Goal: Task Accomplishment & Management: Use online tool/utility

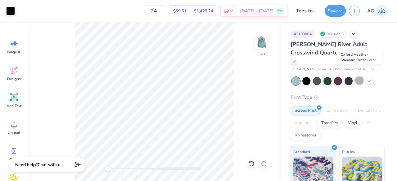
click at [361, 77] on div at bounding box center [359, 81] width 8 height 8
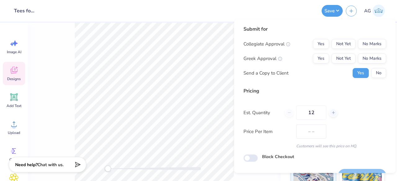
scroll to position [14, 0]
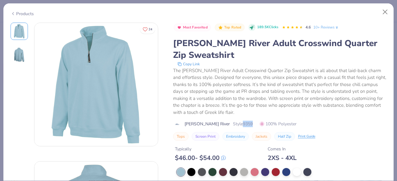
scroll to position [198, 0]
click at [12, 12] on icon at bounding box center [13, 13] width 5 height 7
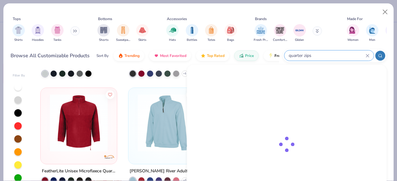
click at [347, 53] on input "quarter zips" at bounding box center [326, 55] width 77 height 7
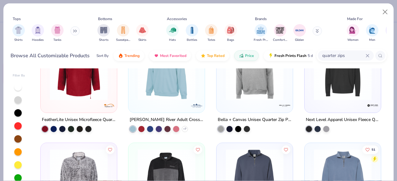
scroll to position [249, 0]
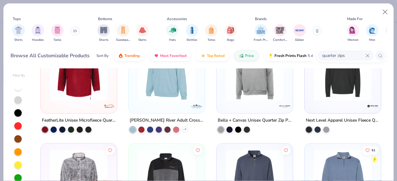
click at [325, 103] on div at bounding box center [342, 73] width 70 height 67
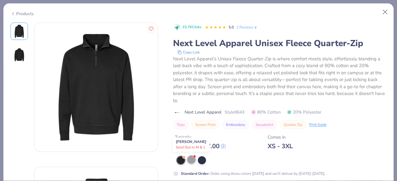
click at [191, 161] on div at bounding box center [191, 160] width 8 height 8
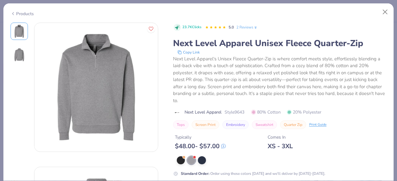
click at [15, 12] on div "Products" at bounding box center [22, 14] width 23 height 7
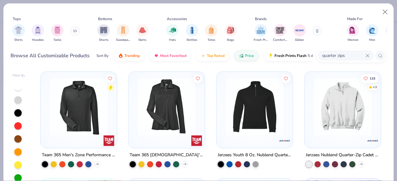
click at [376, 132] on div "115 4.8" at bounding box center [342, 110] width 76 height 76
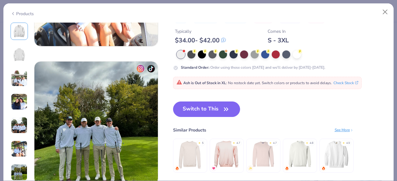
scroll to position [797, 0]
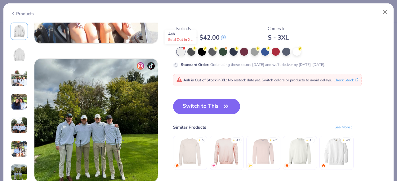
click at [181, 51] on div at bounding box center [181, 52] width 8 height 8
click at [339, 81] on button "Check Stock" at bounding box center [345, 80] width 25 height 6
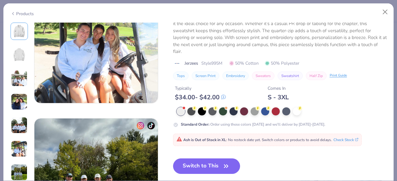
scroll to position [737, 0]
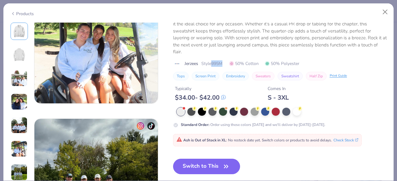
drag, startPoint x: 212, startPoint y: 64, endPoint x: 224, endPoint y: 64, distance: 12.7
click at [224, 64] on div "Jerzees Style 995M 50% Cotton 50% Polyester" at bounding box center [280, 63] width 214 height 7
copy span "995M"
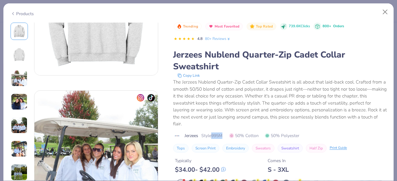
scroll to position [0, 0]
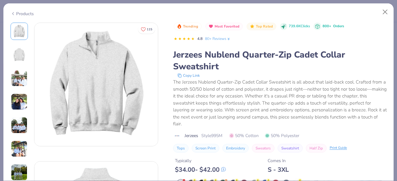
click at [236, 58] on div "Jerzees Nublend Quarter-Zip Cadet Collar Sweatshirt" at bounding box center [280, 61] width 214 height 24
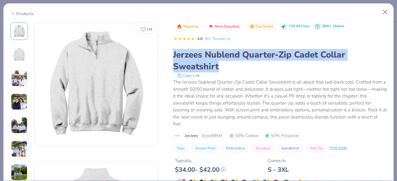
click at [236, 58] on div "Jerzees Nublend Quarter-Zip Cadet Collar Sweatshirt" at bounding box center [280, 61] width 214 height 24
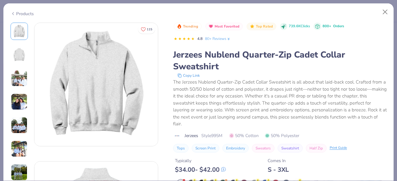
click at [227, 86] on div "The Jerzees Nublend Quarter-Zip Cadet Collar Sweatshirt is all about that laid-…" at bounding box center [280, 103] width 214 height 49
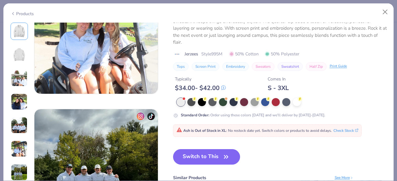
scroll to position [760, 0]
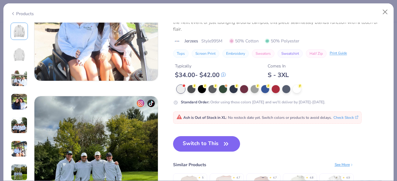
click at [255, 119] on span "Ash is Out of Stock in XL : No restock date yet. Switch colors or products to a…" at bounding box center [253, 117] width 155 height 5
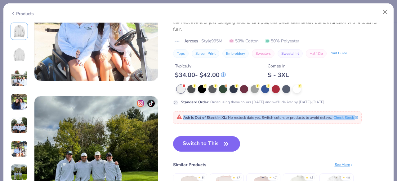
click at [255, 119] on span "Ash is Out of Stock in XL : No restock date yet. Switch colors or products to a…" at bounding box center [253, 117] width 155 height 5
click at [336, 118] on button "Check Stock" at bounding box center [345, 117] width 25 height 6
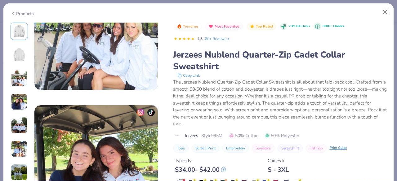
scroll to position [323, 0]
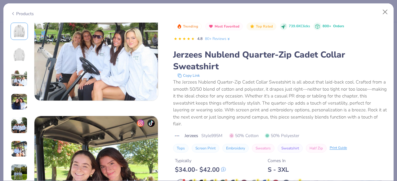
click at [13, 13] on polyline at bounding box center [12, 13] width 1 height 2
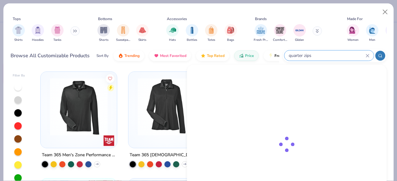
click at [335, 53] on input "quarter zips" at bounding box center [326, 55] width 77 height 7
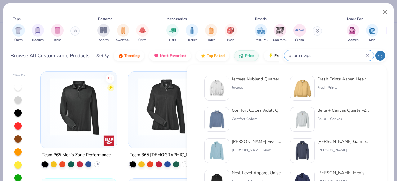
click at [325, 55] on input "quarter zips" at bounding box center [326, 55] width 77 height 7
type input "q"
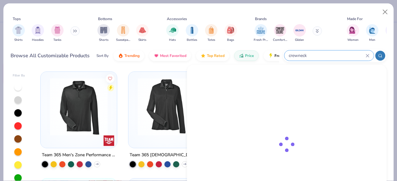
type input "crewneck"
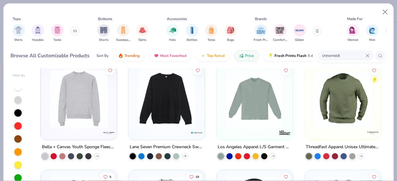
scroll to position [225, 0]
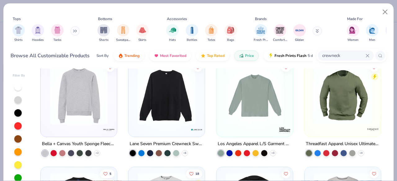
click at [82, 98] on img at bounding box center [79, 96] width 64 height 58
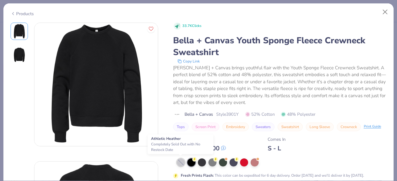
click at [178, 161] on div at bounding box center [181, 163] width 8 height 8
click at [13, 12] on polyline at bounding box center [12, 13] width 1 height 2
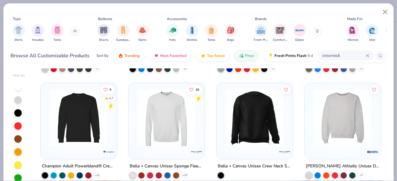
scroll to position [313, 0]
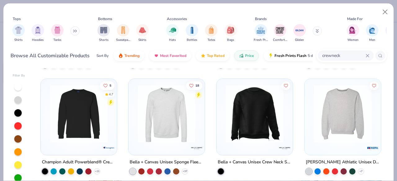
click at [65, 134] on img at bounding box center [79, 114] width 64 height 58
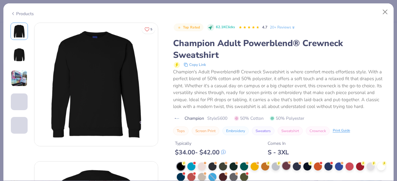
scroll to position [50, 0]
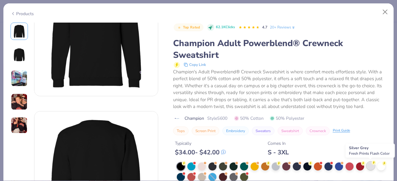
click at [370, 164] on div at bounding box center [370, 166] width 8 height 8
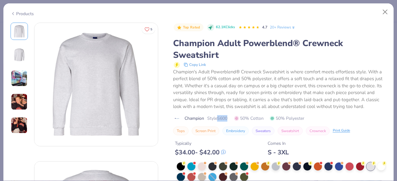
drag, startPoint x: 217, startPoint y: 119, endPoint x: 228, endPoint y: 119, distance: 11.2
click at [227, 119] on span "Style S600" at bounding box center [217, 118] width 20 height 7
copy span "S600"
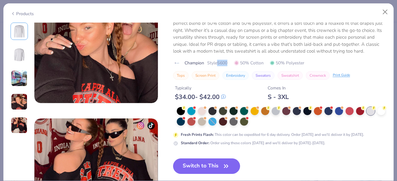
scroll to position [458, 0]
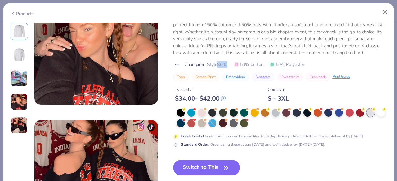
copy span "S600"
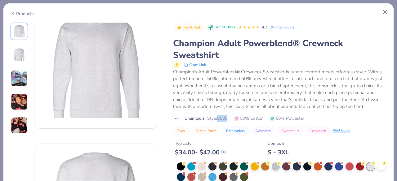
scroll to position [0, 0]
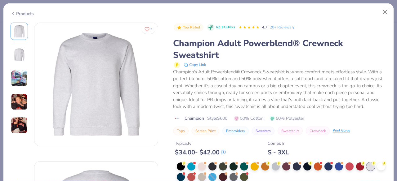
click at [12, 15] on icon at bounding box center [13, 13] width 5 height 7
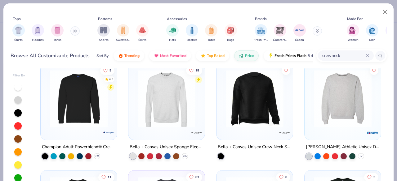
scroll to position [329, 0]
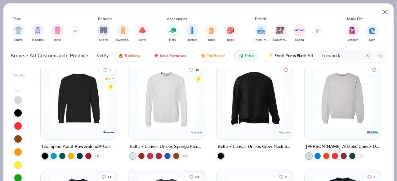
click at [164, 109] on img at bounding box center [166, 99] width 64 height 58
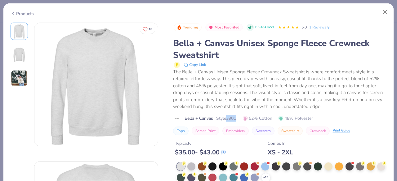
drag, startPoint x: 228, startPoint y: 117, endPoint x: 238, endPoint y: 116, distance: 9.6
click at [236, 116] on span "Style 3901" at bounding box center [226, 118] width 20 height 7
copy span "3901"
click at [14, 13] on icon at bounding box center [13, 13] width 5 height 7
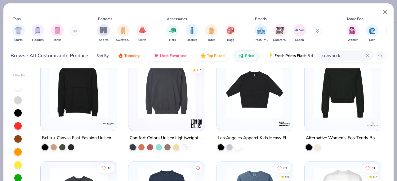
scroll to position [445, 0]
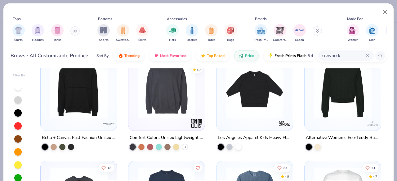
click at [184, 116] on img at bounding box center [166, 90] width 64 height 58
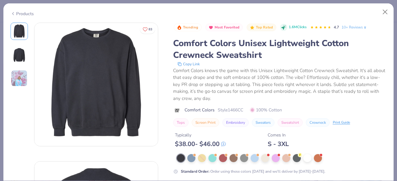
click at [15, 13] on div "Products" at bounding box center [22, 14] width 23 height 7
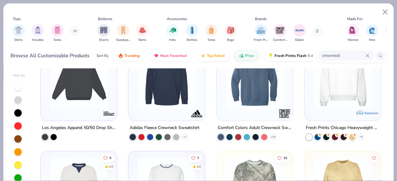
scroll to position [562, 0]
click at [257, 109] on div at bounding box center [254, 80] width 70 height 67
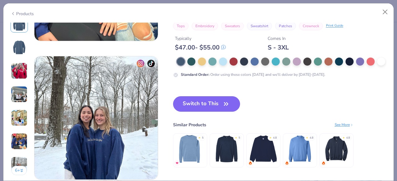
scroll to position [751, 0]
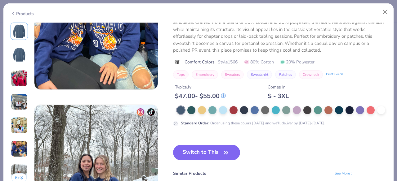
click at [15, 12] on div "Products" at bounding box center [22, 14] width 23 height 7
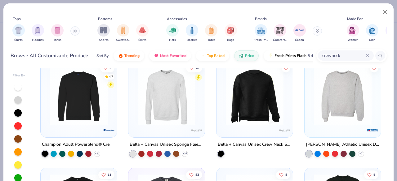
scroll to position [332, 0]
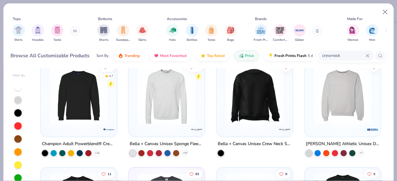
click at [343, 104] on img at bounding box center [342, 96] width 64 height 58
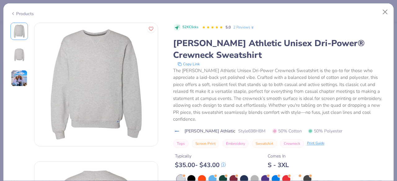
click at [212, 47] on div "[PERSON_NAME] Athletic Unisex Dri-Power® Crewneck Sweatshirt" at bounding box center [280, 49] width 214 height 24
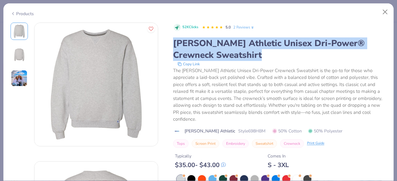
click at [212, 47] on div "[PERSON_NAME] Athletic Unisex Dri-Power® Crewneck Sweatshirt" at bounding box center [280, 49] width 214 height 24
copy div "[PERSON_NAME] Athletic Unisex Dri-Power® Crewneck Sweatshirt"
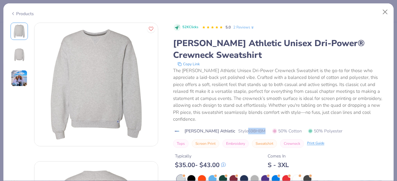
drag, startPoint x: 230, startPoint y: 123, endPoint x: 252, endPoint y: 124, distance: 21.7
click at [252, 128] on div "Russell Athletic Style 698HBM 50% Cotton 50% Polyester" at bounding box center [280, 131] width 214 height 7
copy span "698HBM"
drag, startPoint x: 173, startPoint y: 41, endPoint x: 204, endPoint y: 45, distance: 31.3
click at [204, 45] on div "[PERSON_NAME] Athletic Unisex Dri-Power® Crewneck Sweatshirt" at bounding box center [280, 49] width 214 height 24
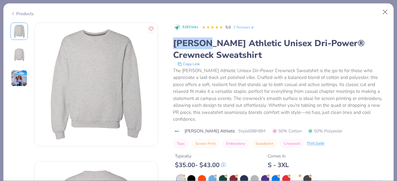
copy div "Russell"
click at [11, 12] on icon at bounding box center [13, 13] width 5 height 7
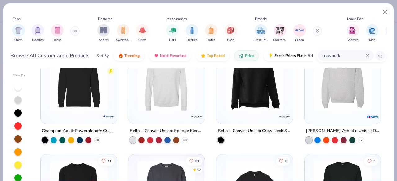
scroll to position [345, 0]
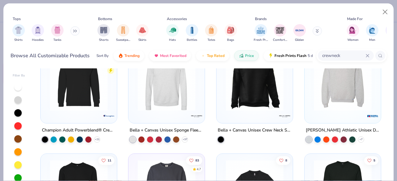
click at [304, 88] on div at bounding box center [342, 85] width 76 height 76
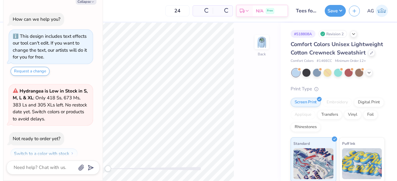
scroll to position [17, 0]
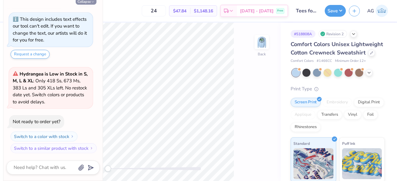
click at [87, 4] on button "Collapse" at bounding box center [86, 1] width 21 height 7
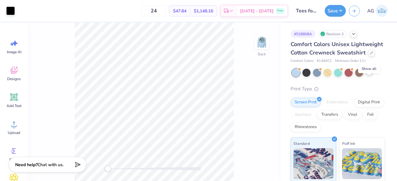
click at [368, 75] on icon at bounding box center [368, 72] width 5 height 5
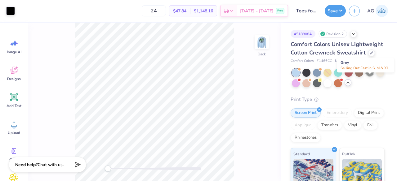
click at [366, 76] on div at bounding box center [369, 72] width 8 height 8
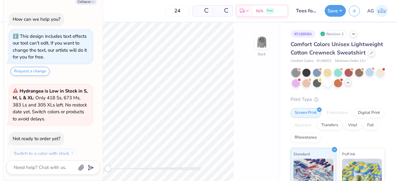
scroll to position [105, 0]
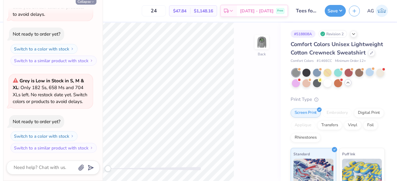
click at [87, 0] on button "Collapse" at bounding box center [86, 1] width 21 height 7
type textarea "x"
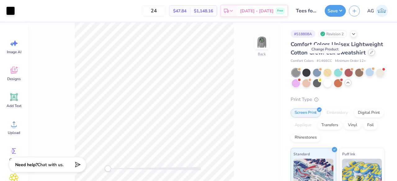
click at [368, 56] on div at bounding box center [371, 52] width 7 height 7
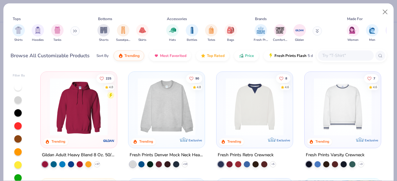
click at [332, 57] on input "text" at bounding box center [345, 55] width 48 height 7
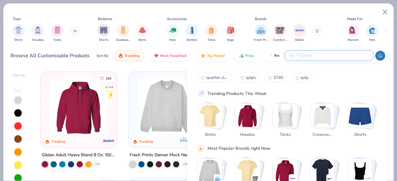
paste input "S600"
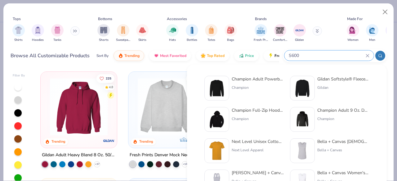
type input "S600"
click at [263, 80] on div "Champion Adult Powerblend® Crewneck Sweatshirt" at bounding box center [257, 79] width 52 height 7
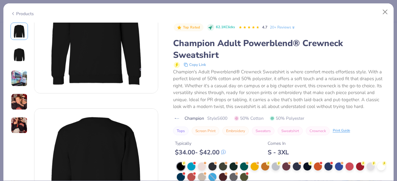
scroll to position [63, 0]
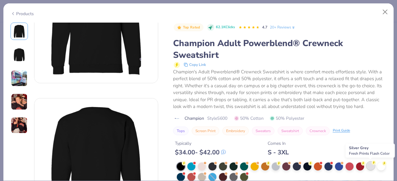
click at [371, 166] on div at bounding box center [370, 166] width 8 height 8
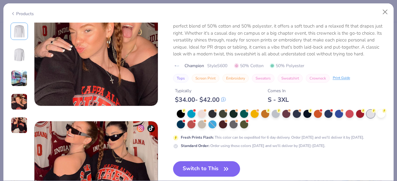
scroll to position [526, 0]
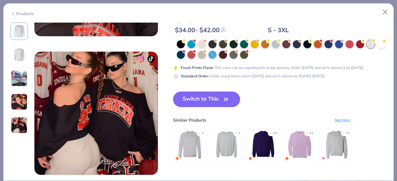
click at [225, 104] on button "Switch to This" at bounding box center [206, 99] width 67 height 15
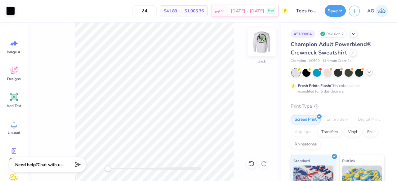
click at [266, 45] on img at bounding box center [261, 42] width 25 height 25
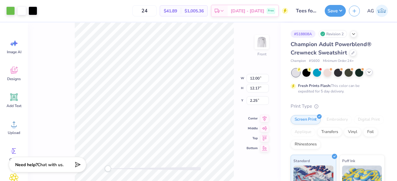
type input "11.09"
type input "11.24"
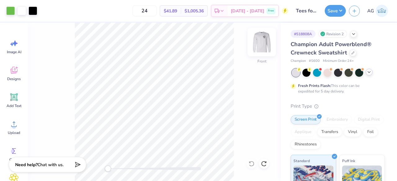
click at [262, 51] on img at bounding box center [261, 42] width 25 height 25
drag, startPoint x: 311, startPoint y: 61, endPoint x: 319, endPoint y: 62, distance: 7.4
click at [319, 62] on span "# S600" at bounding box center [314, 61] width 11 height 5
copy span "S600"
click at [309, 60] on span "# S600" at bounding box center [314, 61] width 11 height 5
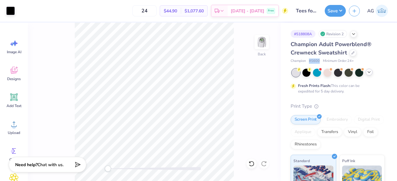
drag, startPoint x: 309, startPoint y: 58, endPoint x: 319, endPoint y: 59, distance: 10.6
click at [319, 59] on div "Champion Adult Powerblend® Crewneck Sweatshirt Champion # S600 Minimum Order: 2…" at bounding box center [337, 52] width 94 height 24
copy span "# S600"
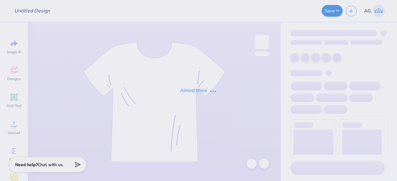
type input "Tees for Descope"
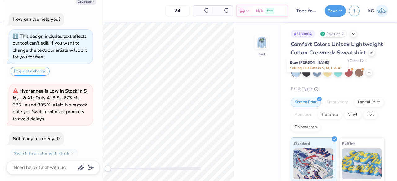
scroll to position [17, 0]
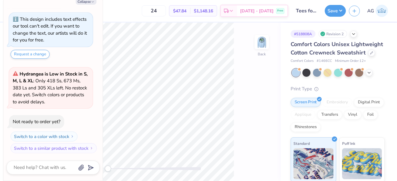
click at [372, 77] on div at bounding box center [338, 73] width 93 height 8
click at [369, 75] on icon at bounding box center [368, 72] width 5 height 5
type textarea "x"
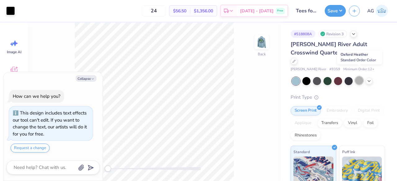
click at [358, 77] on div at bounding box center [359, 81] width 8 height 8
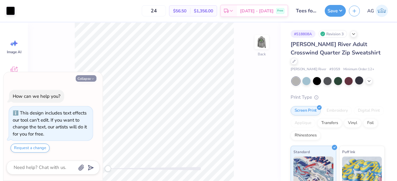
click at [94, 77] on button "Collapse" at bounding box center [86, 78] width 21 height 7
type textarea "x"
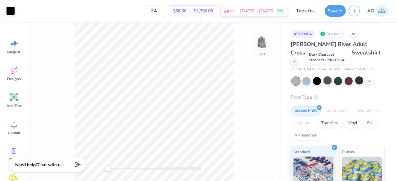
click at [327, 77] on div at bounding box center [327, 81] width 8 height 8
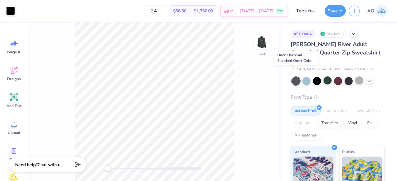
click at [297, 77] on div at bounding box center [296, 81] width 8 height 8
click at [360, 77] on div at bounding box center [359, 81] width 8 height 8
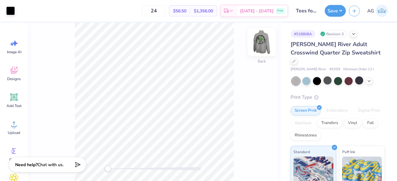
click at [261, 39] on img at bounding box center [261, 42] width 25 height 25
click at [264, 49] on img at bounding box center [261, 42] width 25 height 25
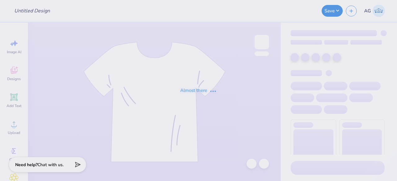
type input "Tees for Descope"
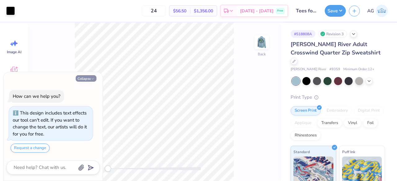
click at [90, 79] on button "Collapse" at bounding box center [86, 78] width 21 height 7
type textarea "x"
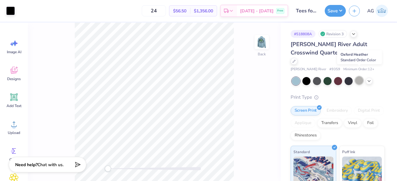
click at [357, 77] on div at bounding box center [359, 81] width 8 height 8
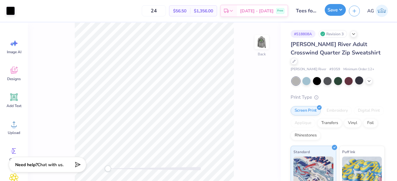
click at [334, 10] on button "Save" at bounding box center [334, 10] width 21 height 12
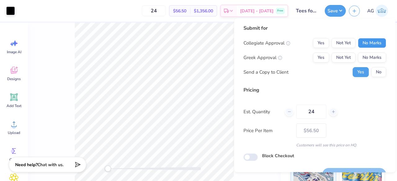
click at [369, 42] on button "No Marks" at bounding box center [372, 43] width 28 height 10
click at [370, 56] on button "No Marks" at bounding box center [372, 58] width 28 height 10
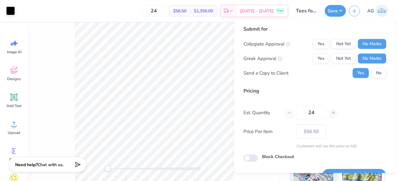
scroll to position [14, 0]
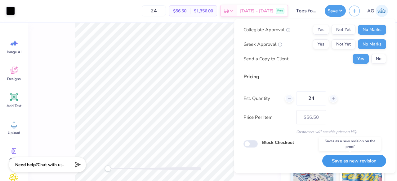
click at [369, 160] on button "Save as new revision" at bounding box center [354, 161] width 64 height 13
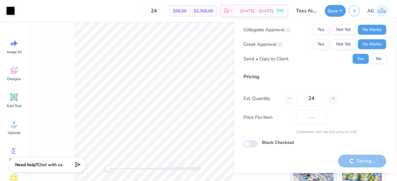
type input "$56.50"
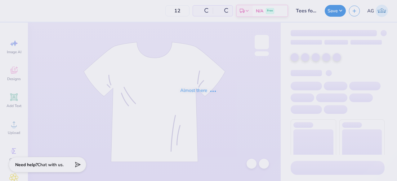
type input "24"
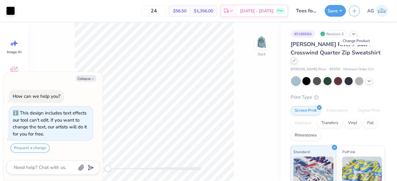
click at [295, 59] on icon at bounding box center [293, 60] width 3 height 3
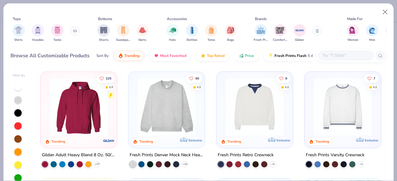
type textarea "x"
click at [332, 55] on input "text" at bounding box center [345, 55] width 48 height 7
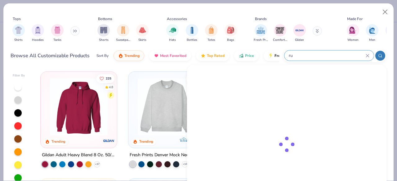
type input "r"
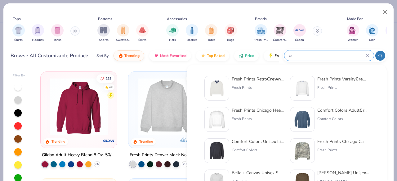
type input "c"
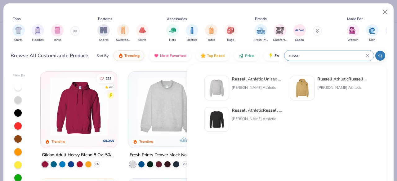
type input "russe"
click at [241, 84] on div "Russe ll Athletic Unisex Dri-Power® Crewneck Sweatshirt [PERSON_NAME] Athletic" at bounding box center [257, 88] width 52 height 25
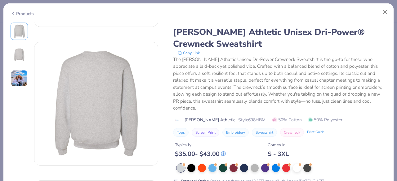
scroll to position [218, 0]
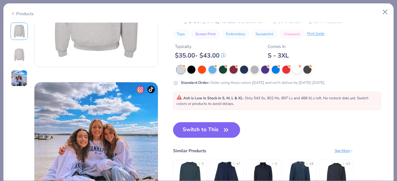
click at [210, 127] on button "Switch to This" at bounding box center [206, 129] width 67 height 15
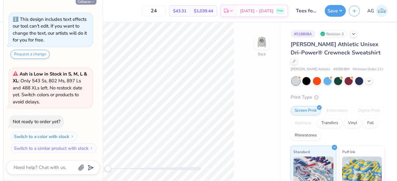
click at [89, 0] on button "Collapse" at bounding box center [86, 1] width 21 height 7
type textarea "x"
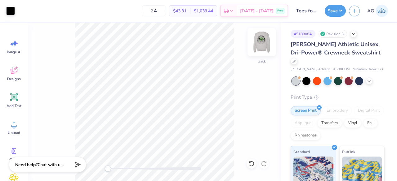
click at [265, 40] on img at bounding box center [261, 42] width 25 height 25
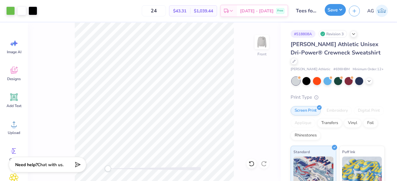
click at [337, 15] on button "Save" at bounding box center [334, 10] width 21 height 12
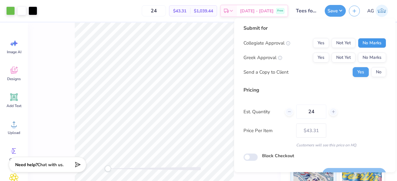
click at [365, 41] on button "No Marks" at bounding box center [372, 43] width 28 height 10
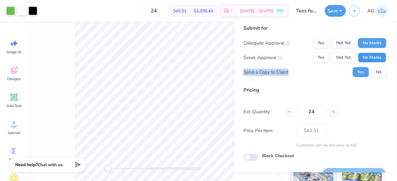
click at [366, 61] on div "Collegiate Approval Yes Not Yet No Marks Greek Approval Yes Not Yet No Marks Se…" at bounding box center [314, 57] width 143 height 39
click at [366, 61] on button "No Marks" at bounding box center [372, 58] width 28 height 10
click at [361, 99] on div "Pricing Est. Quantity 24 Price Per Item $43.31 Customers will see this price on…" at bounding box center [314, 117] width 143 height 62
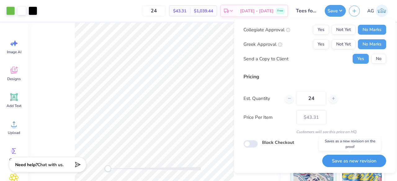
click at [348, 161] on button "Save as new revision" at bounding box center [354, 161] width 64 height 13
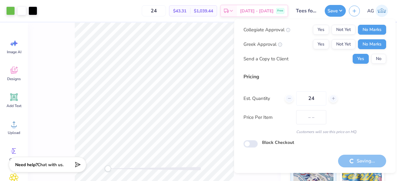
type input "$43.31"
